Goal: Task Accomplishment & Management: Complete application form

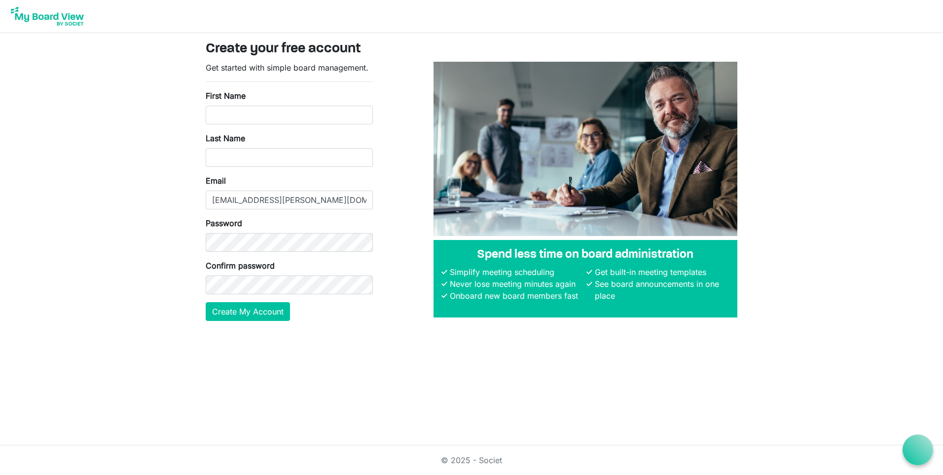
type input "Corinne"
type input "Grigoriu"
click at [198, 227] on main "Create your free account Get started with simple board management. First Name C…" at bounding box center [472, 184] width 548 height 303
click at [41, 199] on body "Create your free account Get started with simple board management. First Name C…" at bounding box center [471, 168] width 943 height 337
click at [258, 310] on button "Create My Account" at bounding box center [248, 311] width 84 height 19
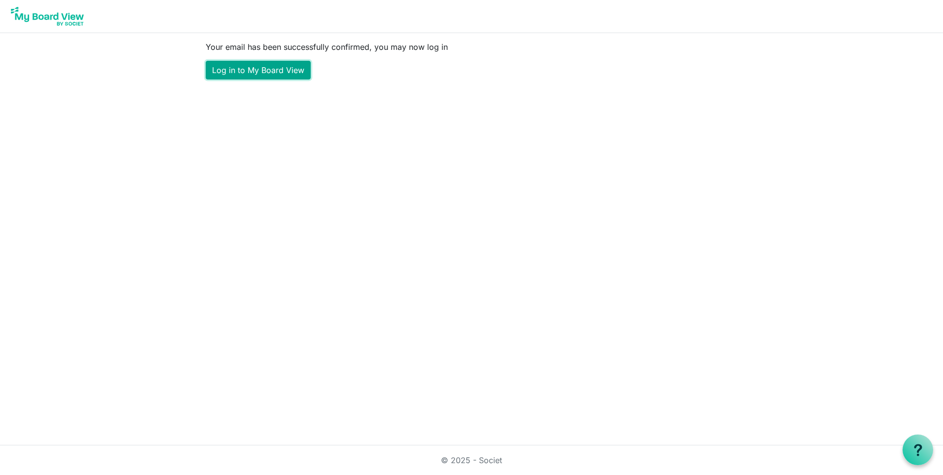
click at [288, 72] on link "Log in to My Board View" at bounding box center [258, 70] width 105 height 19
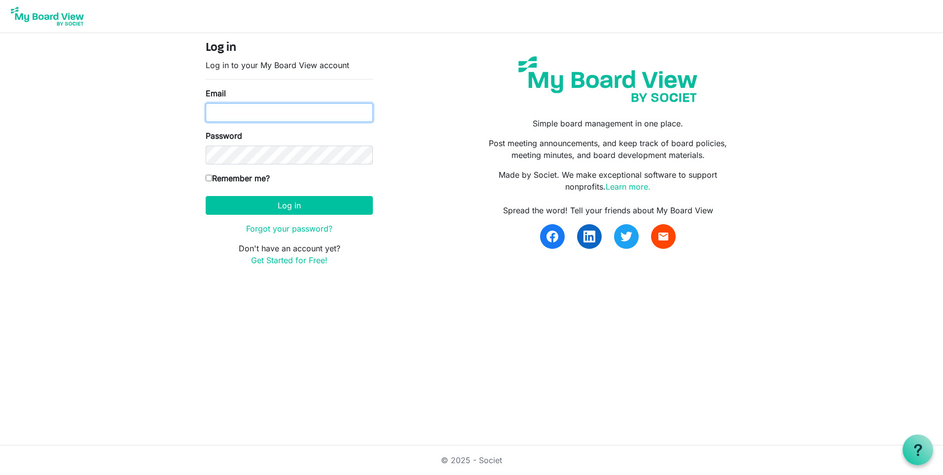
type input "[EMAIL_ADDRESS][PERSON_NAME][DOMAIN_NAME]"
click at [225, 177] on label "Remember me?" at bounding box center [238, 178] width 64 height 12
click at [212, 177] on input "Remember me?" at bounding box center [209, 178] width 6 height 6
checkbox input "true"
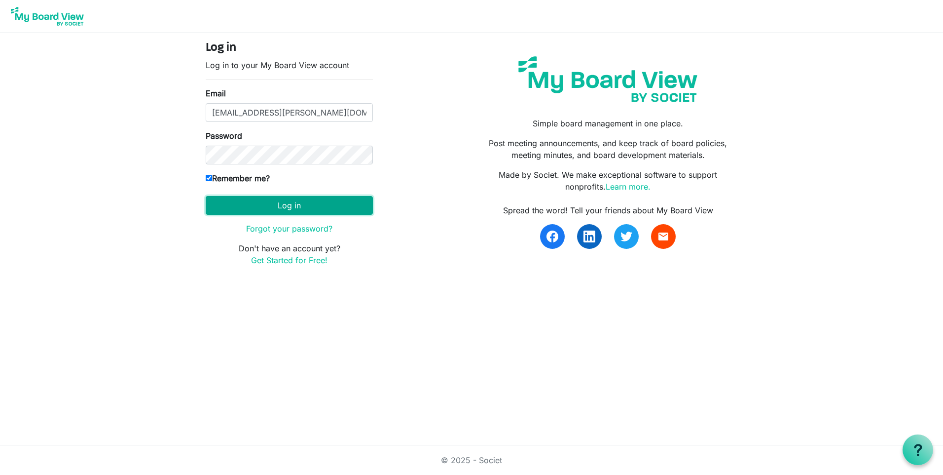
click at [265, 206] on button "Log in" at bounding box center [289, 205] width 167 height 19
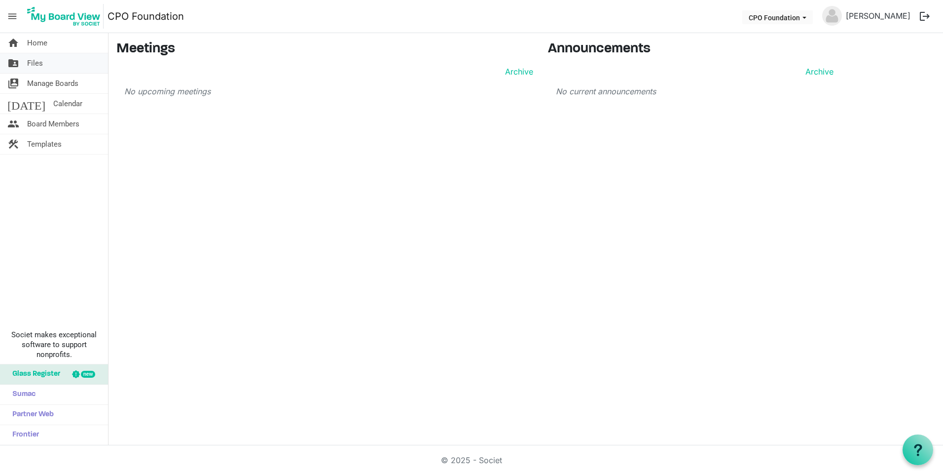
click at [33, 65] on span "Files" at bounding box center [35, 63] width 16 height 20
